Goal: Navigation & Orientation: Find specific page/section

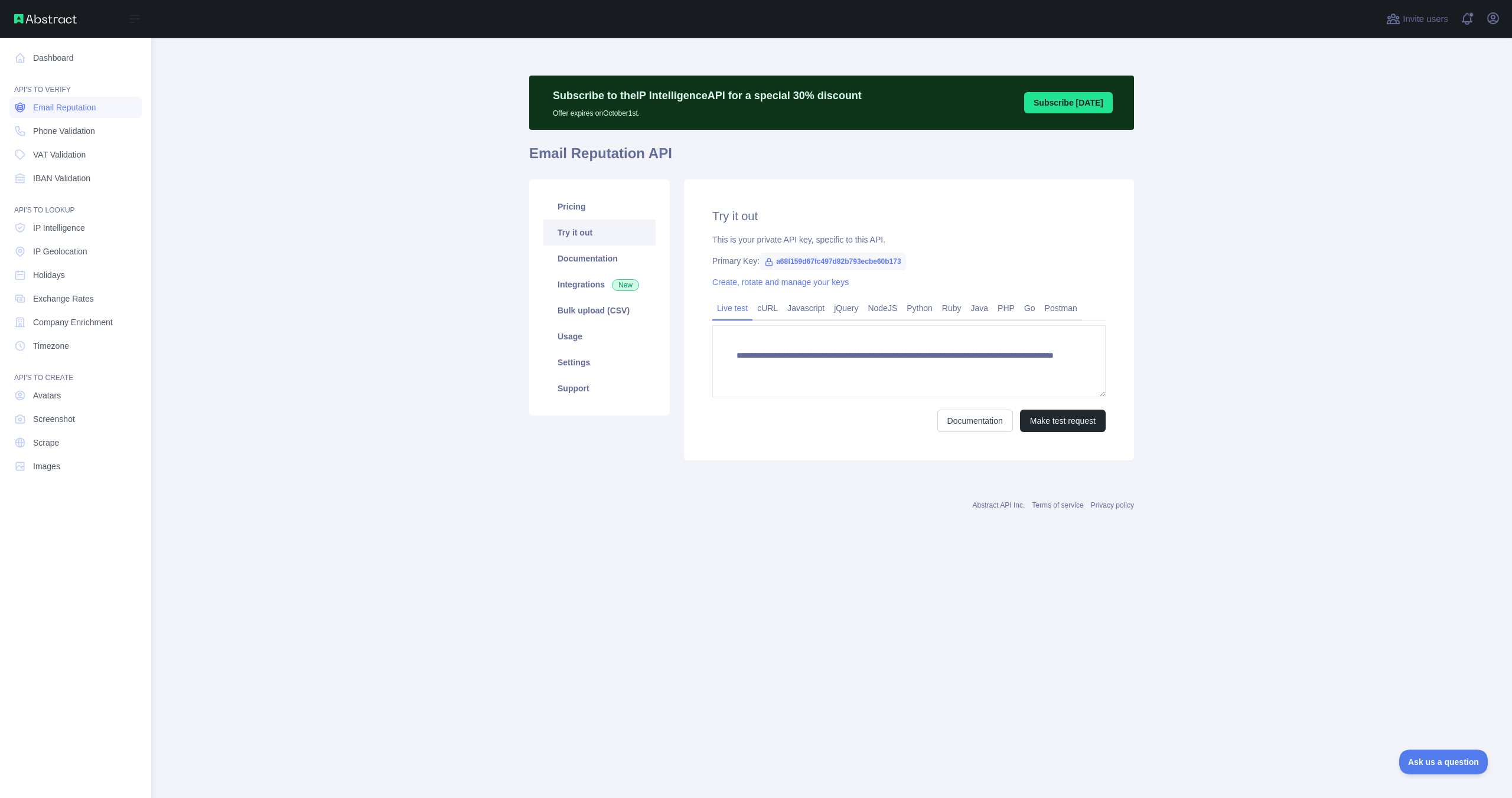
click at [47, 105] on span "Email Reputation" at bounding box center [65, 108] width 63 height 12
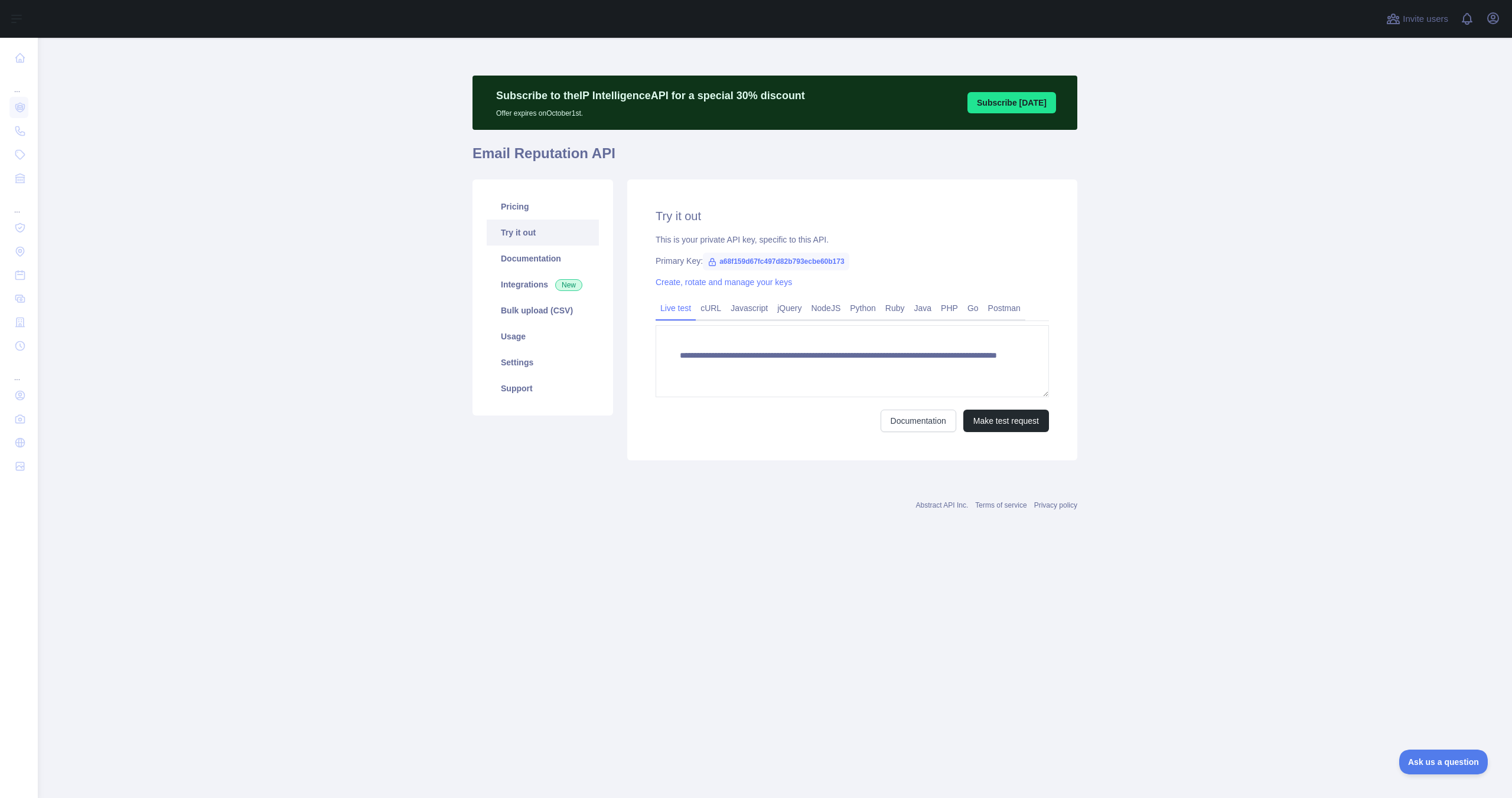
click at [398, 89] on main "**********" at bounding box center [775, 418] width 1474 height 760
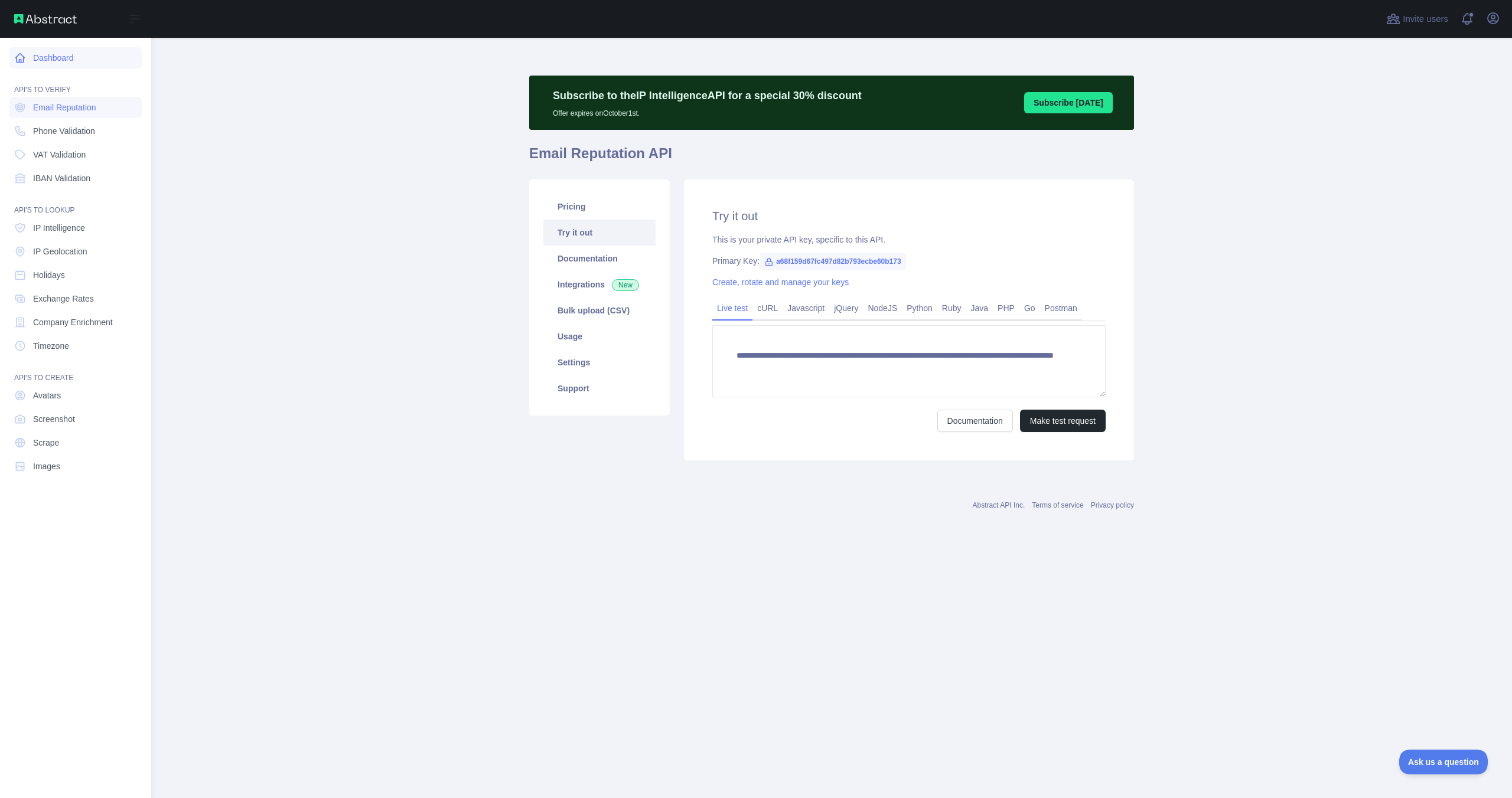
click at [24, 60] on icon at bounding box center [20, 58] width 12 height 12
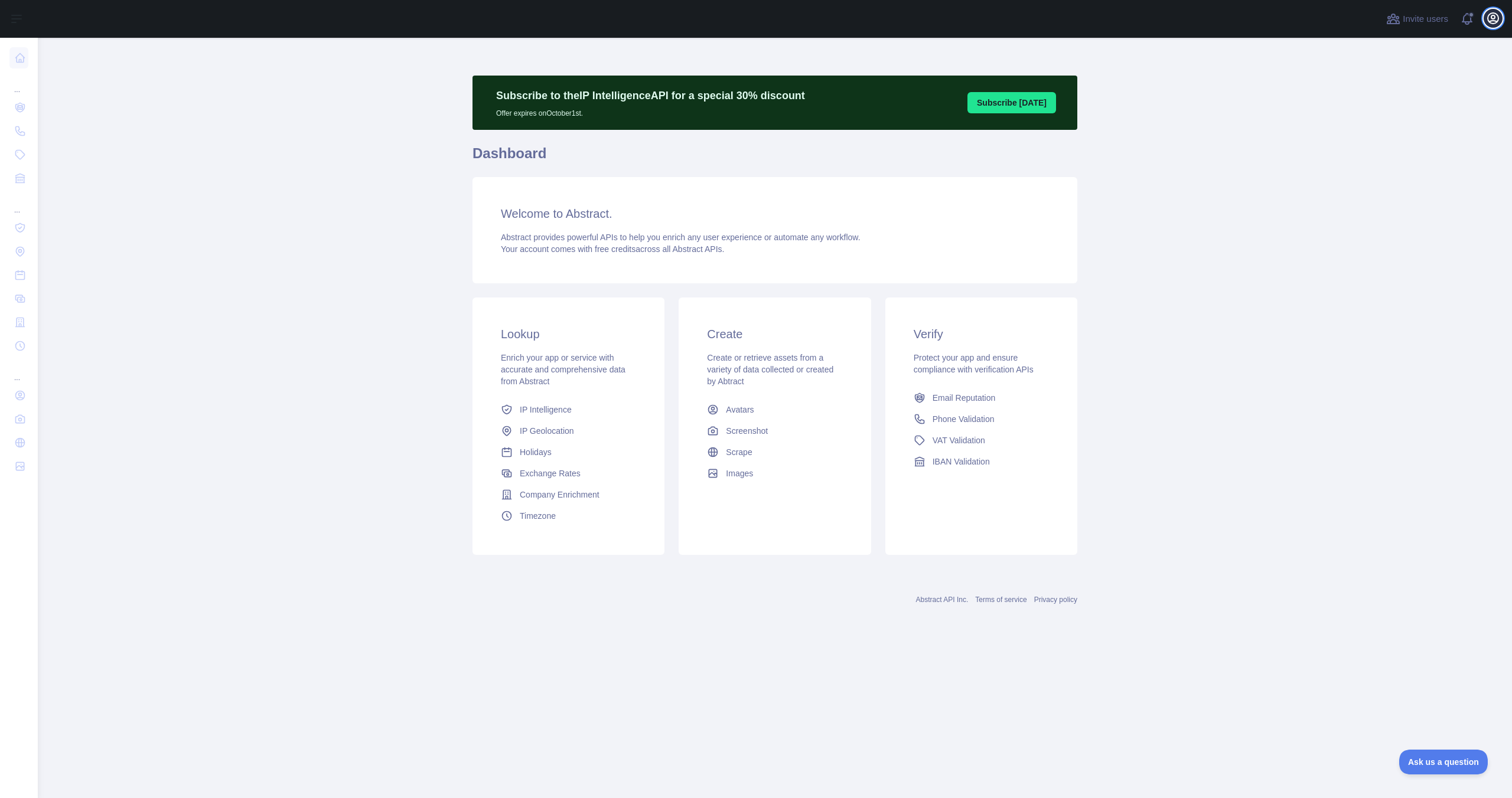
click at [1490, 22] on icon "button" at bounding box center [1493, 18] width 11 height 11
click at [1437, 84] on link "Account settings" at bounding box center [1437, 86] width 132 height 22
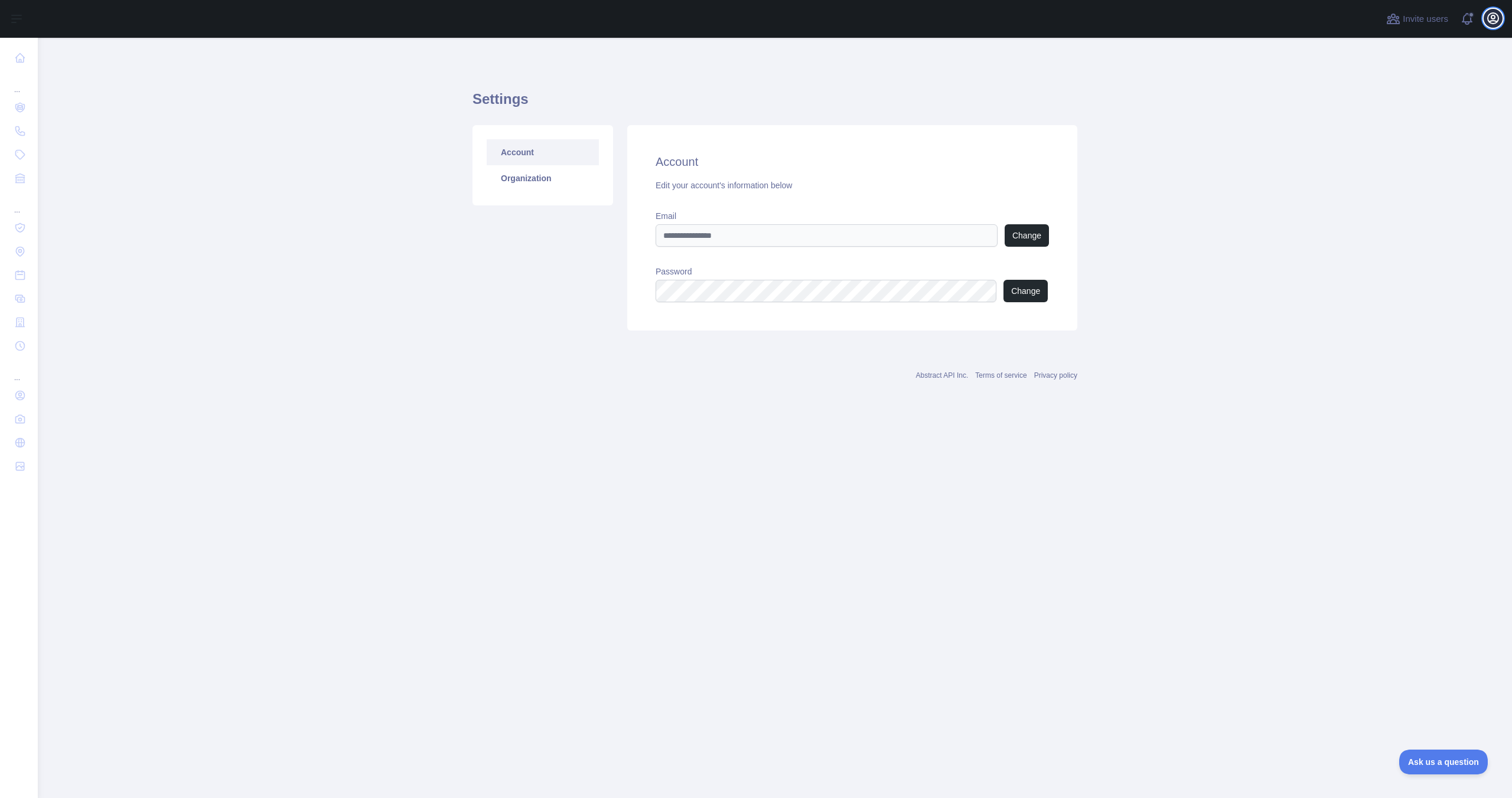
click at [1490, 21] on icon "button" at bounding box center [1493, 18] width 11 height 11
click at [1435, 105] on link "Organization" at bounding box center [1437, 107] width 132 height 22
click at [561, 154] on link "Account" at bounding box center [542, 152] width 113 height 26
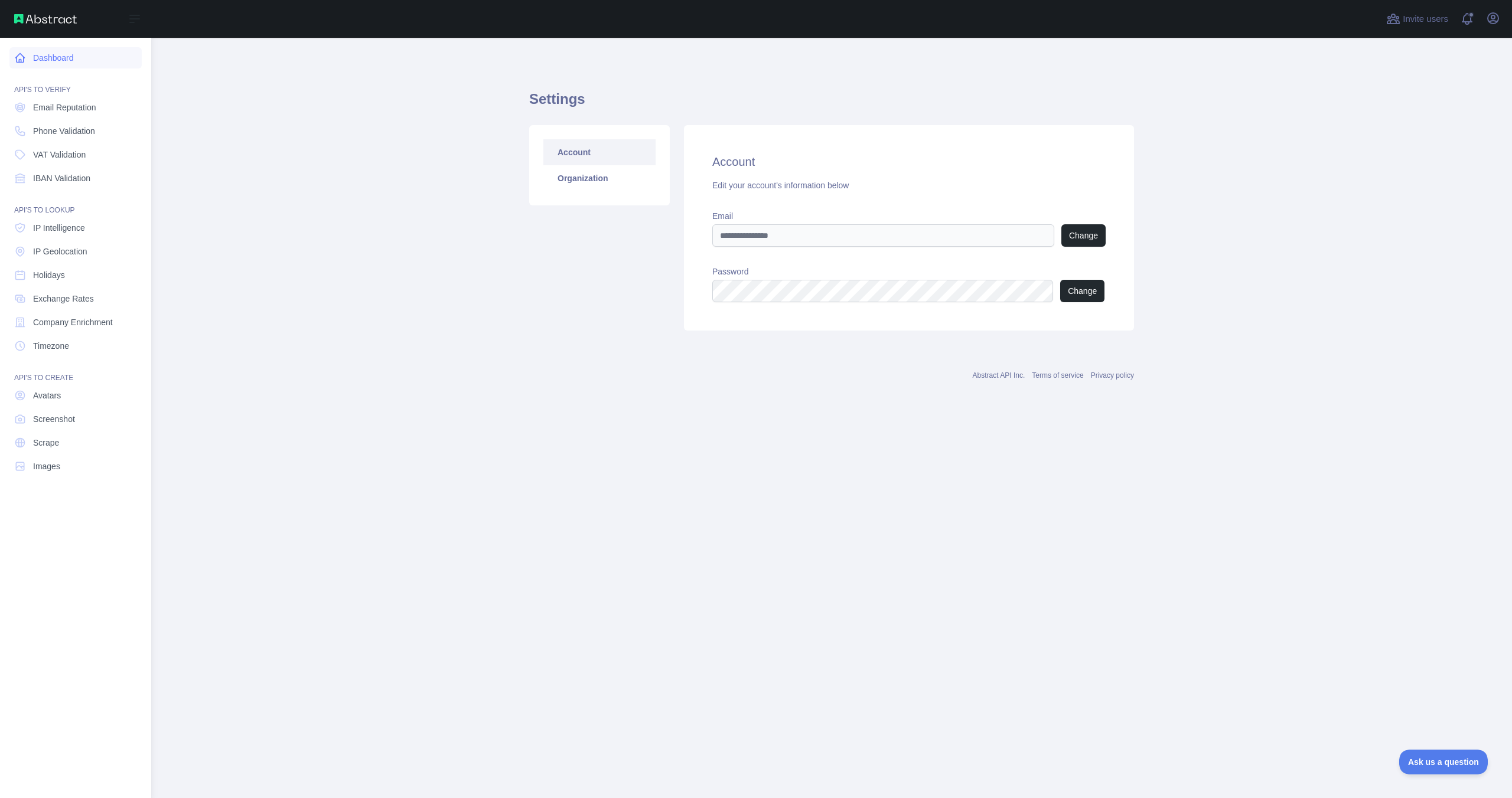
click at [21, 63] on icon at bounding box center [20, 58] width 9 height 9
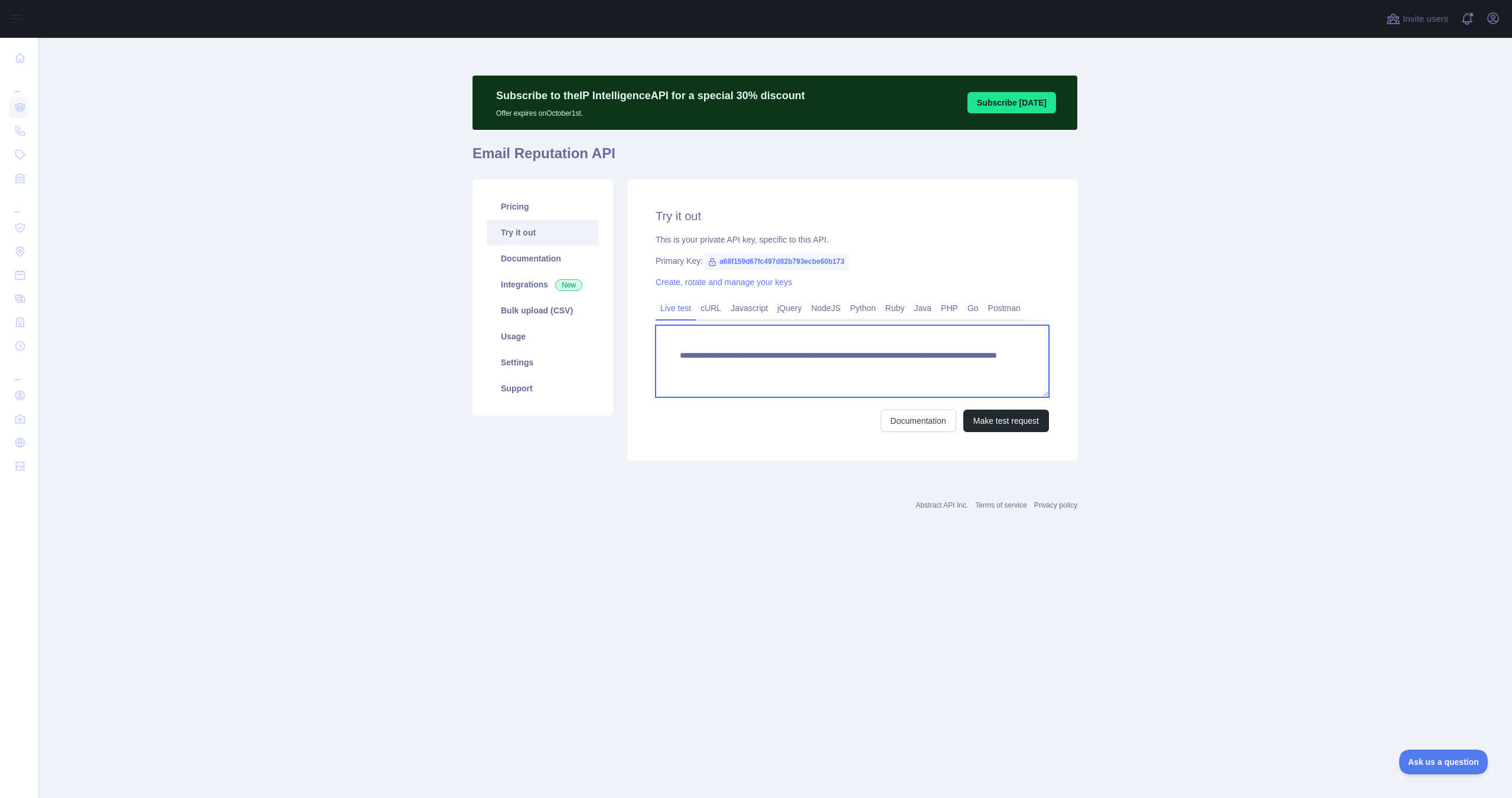
drag, startPoint x: 985, startPoint y: 370, endPoint x: 679, endPoint y: 357, distance: 306.3
click at [679, 357] on textarea "**********" at bounding box center [852, 361] width 393 height 72
